Goal: Register for event/course

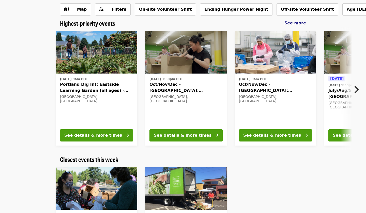
scroll to position [24, 0]
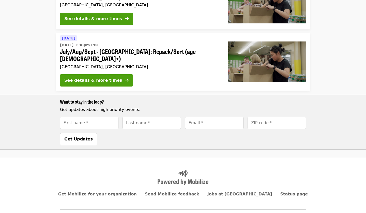
scroll to position [81, 0]
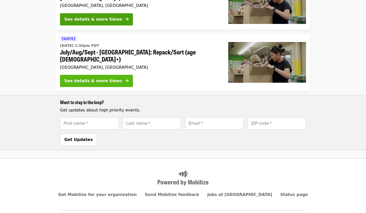
click at [103, 78] on div "See details & more times" at bounding box center [93, 81] width 58 height 6
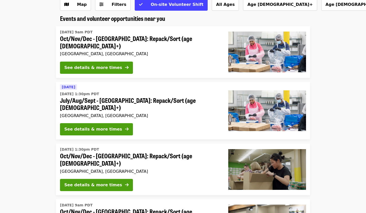
scroll to position [33, 0]
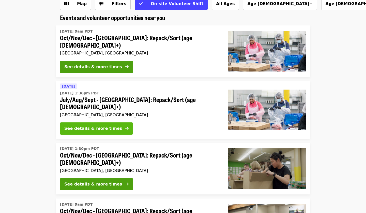
click at [105, 125] on div "See details & more times" at bounding box center [93, 128] width 58 height 6
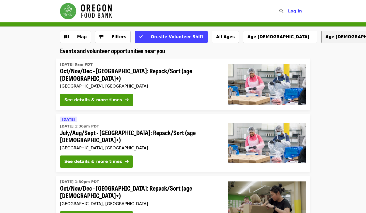
click at [321, 38] on button "Age [DEMOGRAPHIC_DATA]+" at bounding box center [358, 37] width 74 height 12
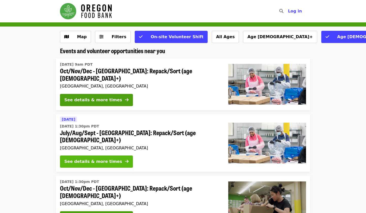
click at [94, 158] on div "See details & more times" at bounding box center [93, 161] width 58 height 6
